Goal: Navigation & Orientation: Find specific page/section

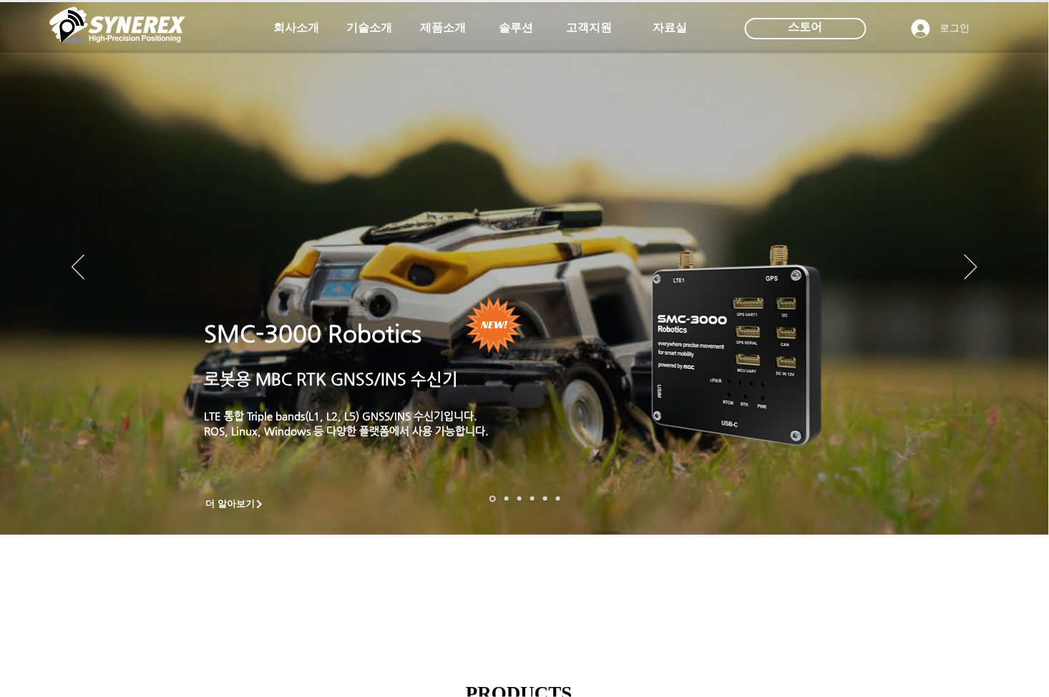
click at [368, 35] on div "LimX Dinamics" at bounding box center [524, 348] width 1049 height 697
drag, startPoint x: 433, startPoint y: 64, endPoint x: 419, endPoint y: 52, distance: 17.8
click at [433, 62] on icon "사이트로 돌아가기" at bounding box center [437, 63] width 14 height 18
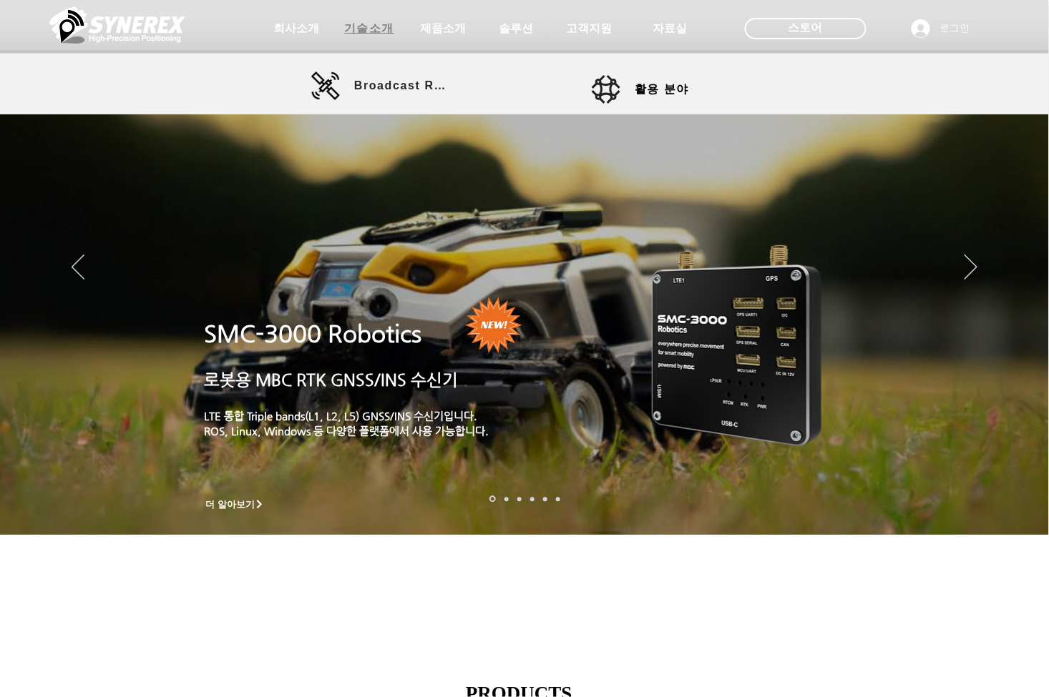
click at [373, 26] on span "기술소개" at bounding box center [369, 28] width 50 height 15
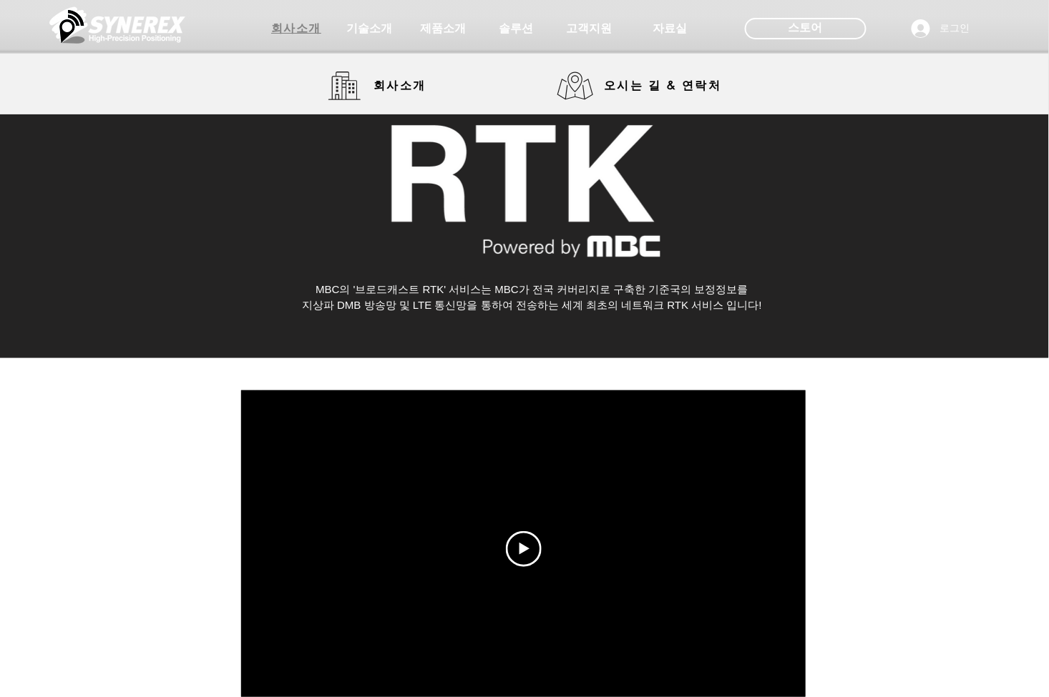
click at [313, 33] on span "회사소개" at bounding box center [296, 28] width 50 height 15
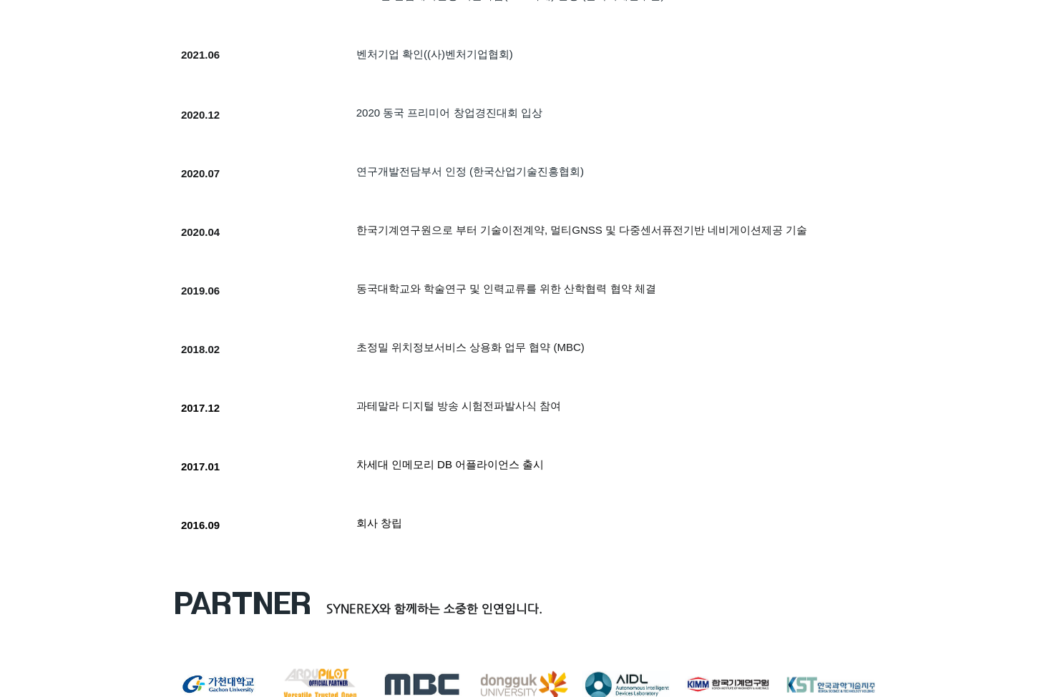
scroll to position [1717, 0]
